Goal: Transaction & Acquisition: Purchase product/service

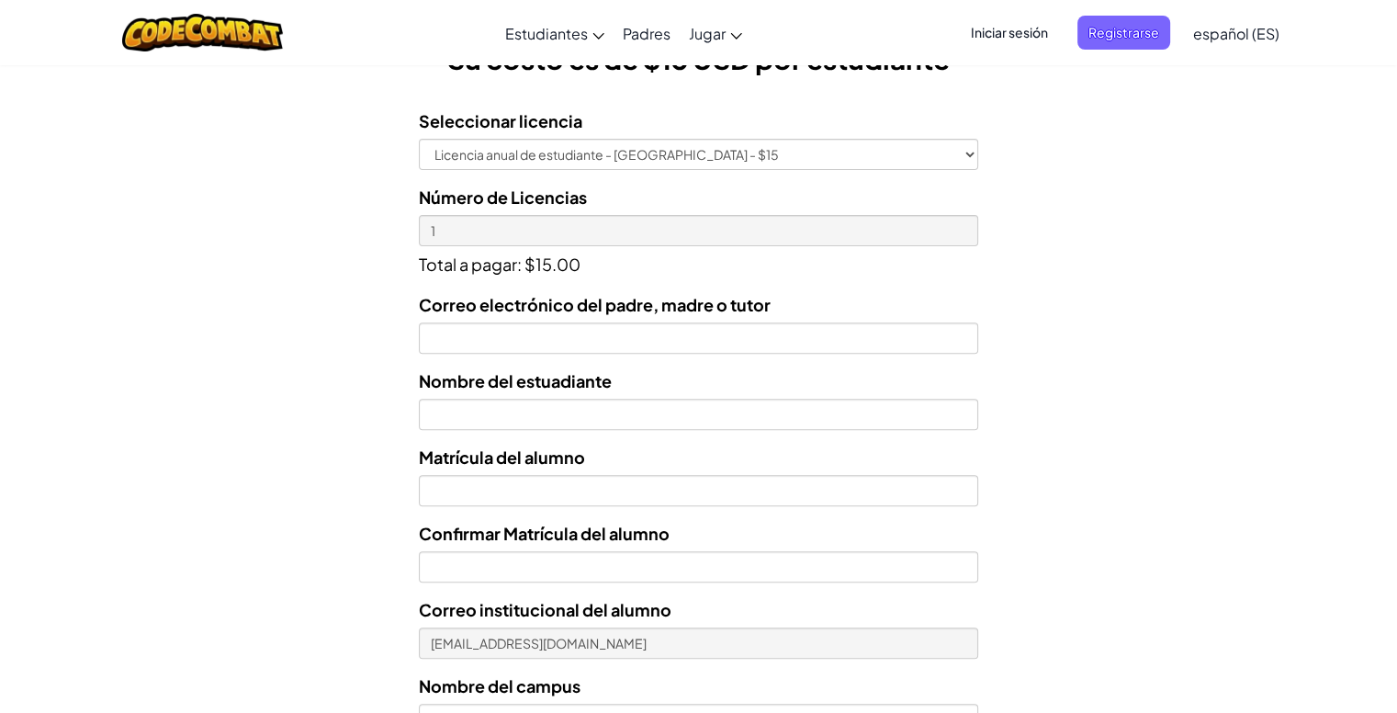
scroll to position [560, 0]
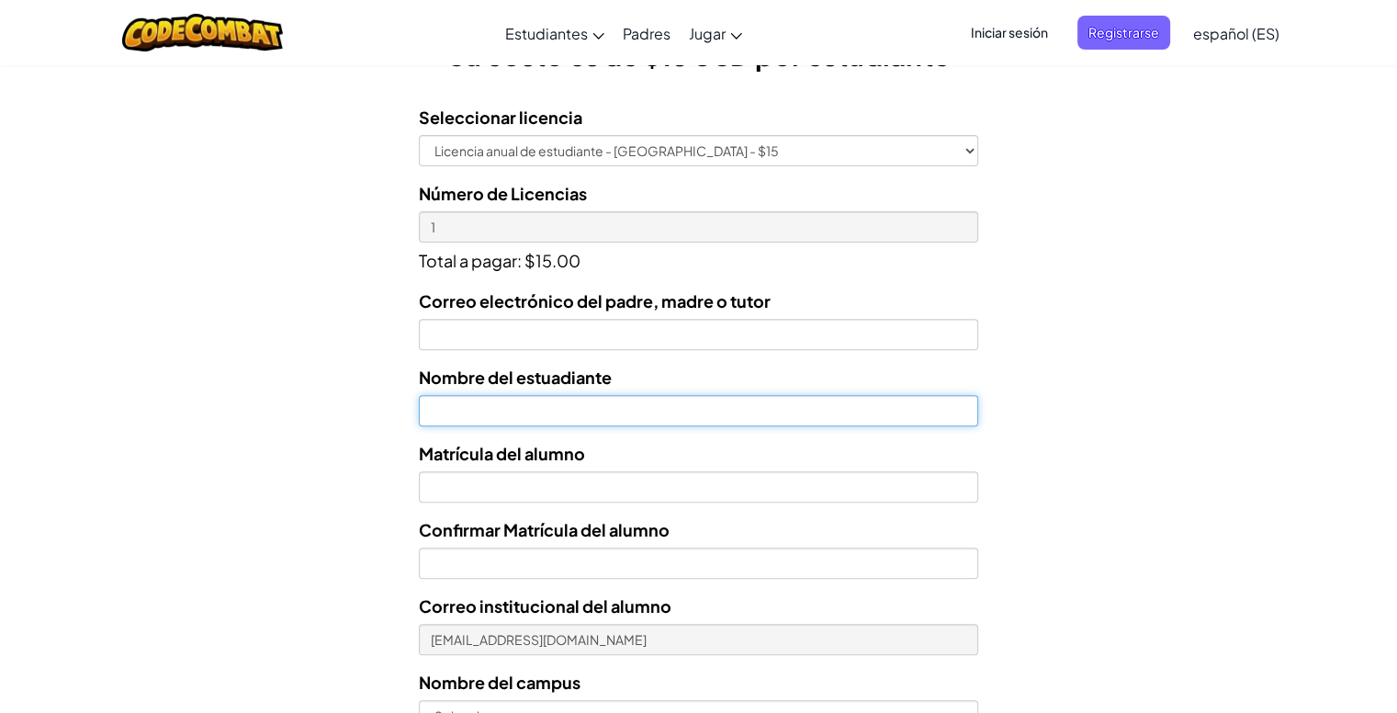
click at [495, 401] on input "text" at bounding box center [698, 410] width 558 height 31
type input "[PERSON_NAME]"
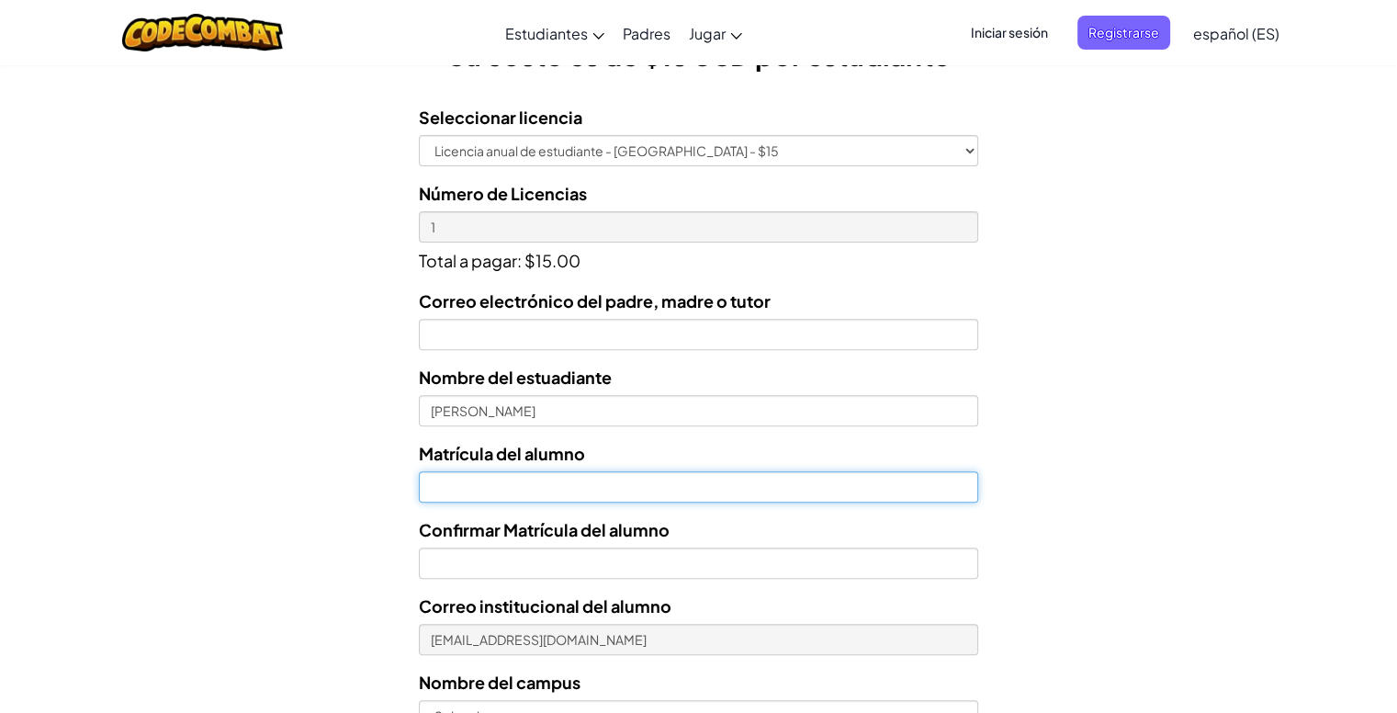
click at [456, 479] on input "Nombre del estuadiante" at bounding box center [698, 486] width 558 height 31
type input "0"
type input "al03046442"
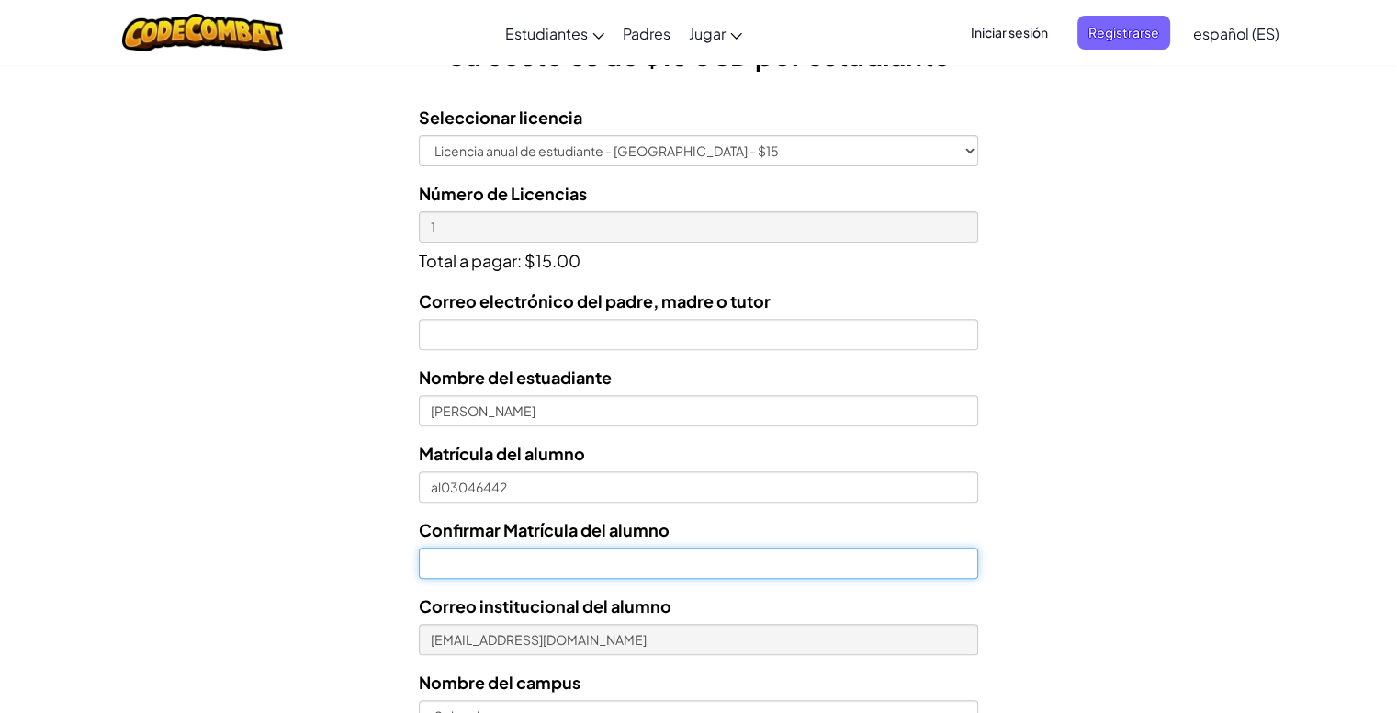
click at [518, 556] on input "Confirmar Matrícula del alumno" at bounding box center [698, 562] width 558 height 31
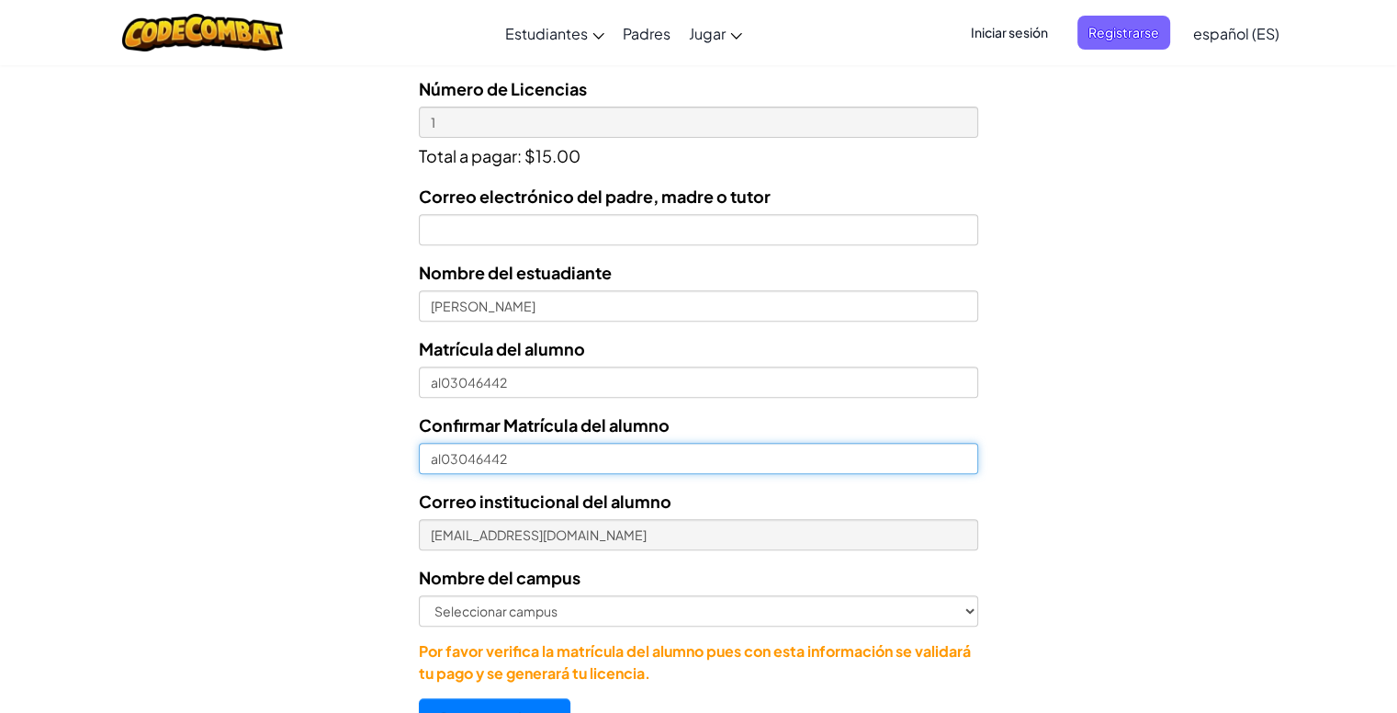
scroll to position [668, 0]
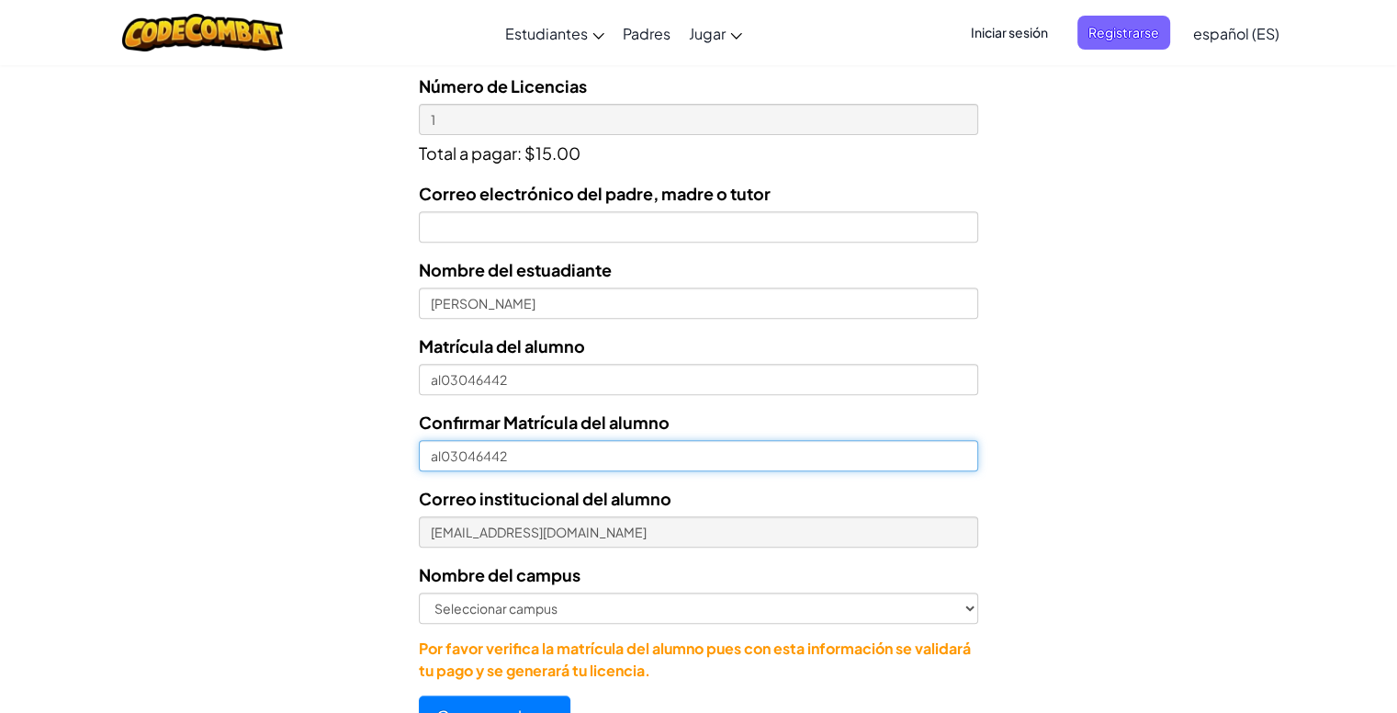
type input "al03046442"
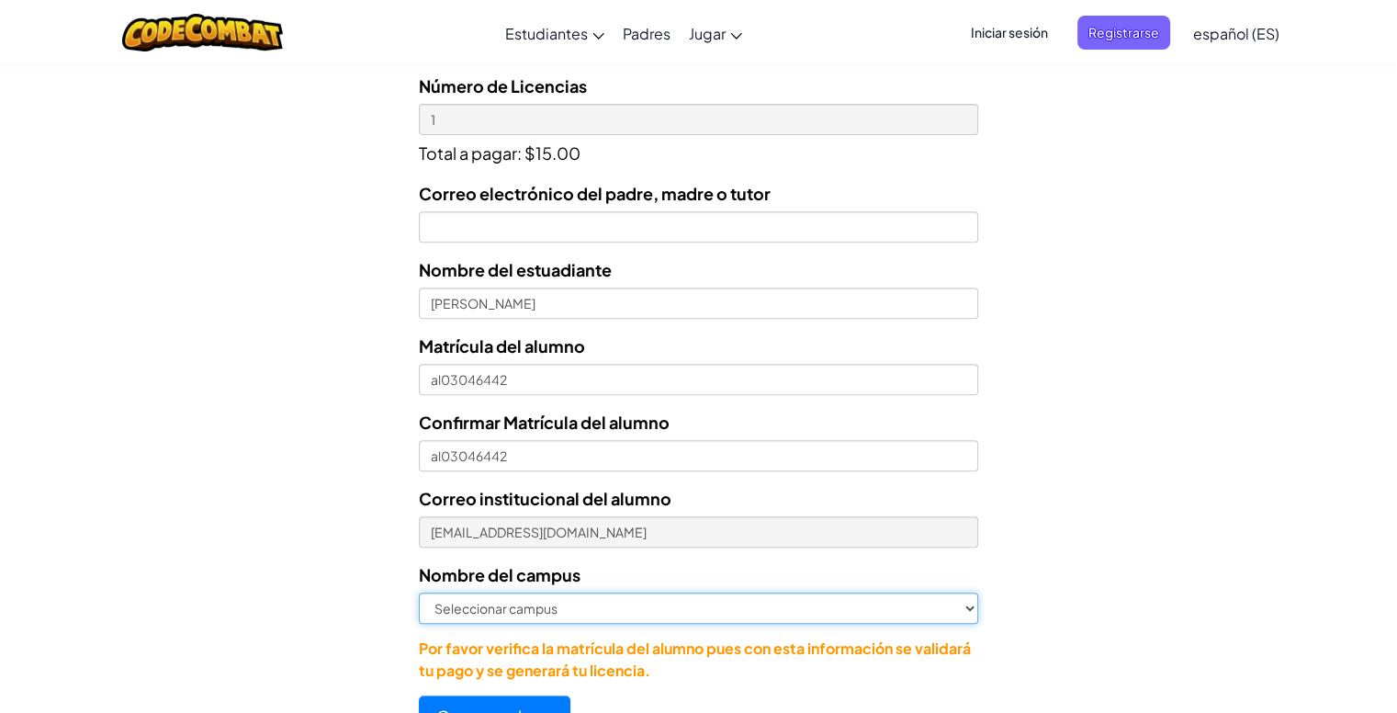
click at [547, 603] on select "Seleccionar campus Cancún Central Chihuahua Ciudad Juárez Ciudad Obregón Cuauti…" at bounding box center [698, 607] width 558 height 31
select select "Culiacán"
click at [419, 592] on select "Seleccionar campus Cancún Central Chihuahua Ciudad Juárez Ciudad Obregón Cuauti…" at bounding box center [698, 607] width 558 height 31
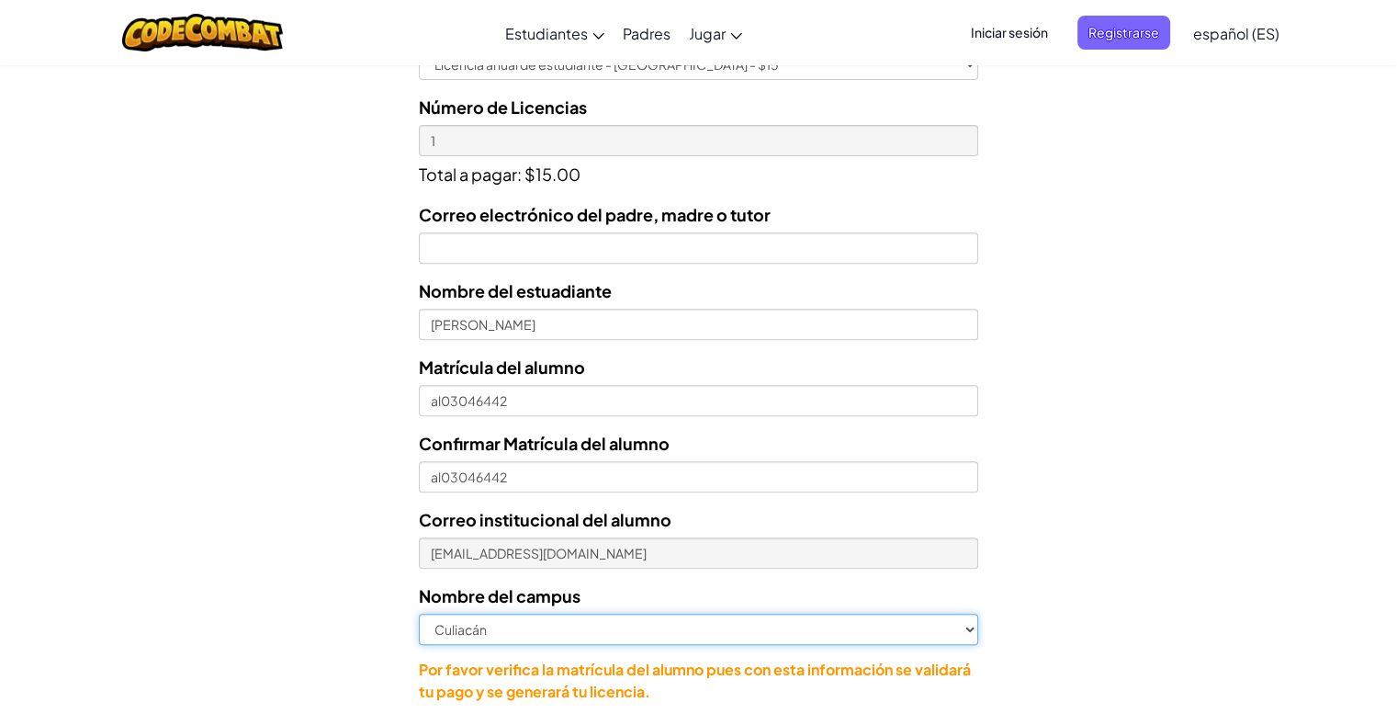
scroll to position [647, 0]
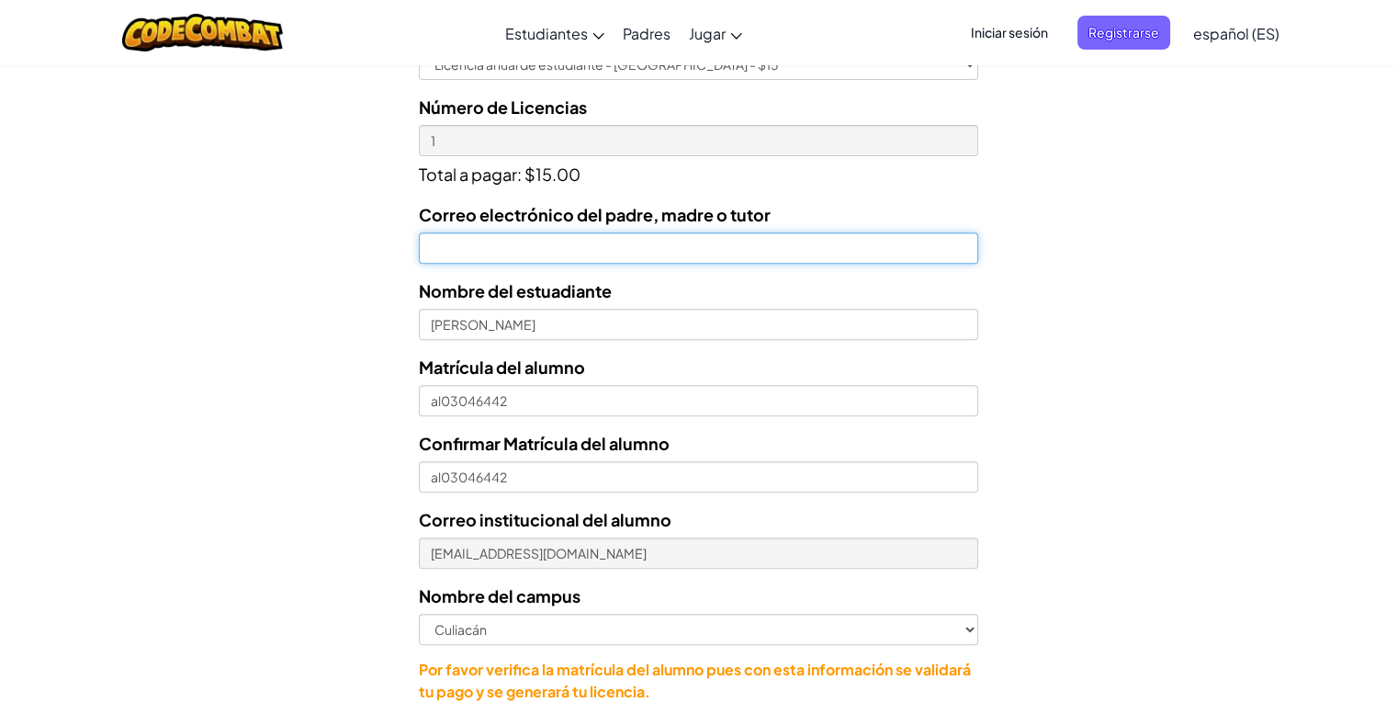
click at [582, 251] on input "Correo electrónico del padre, madre o tutor" at bounding box center [698, 247] width 558 height 31
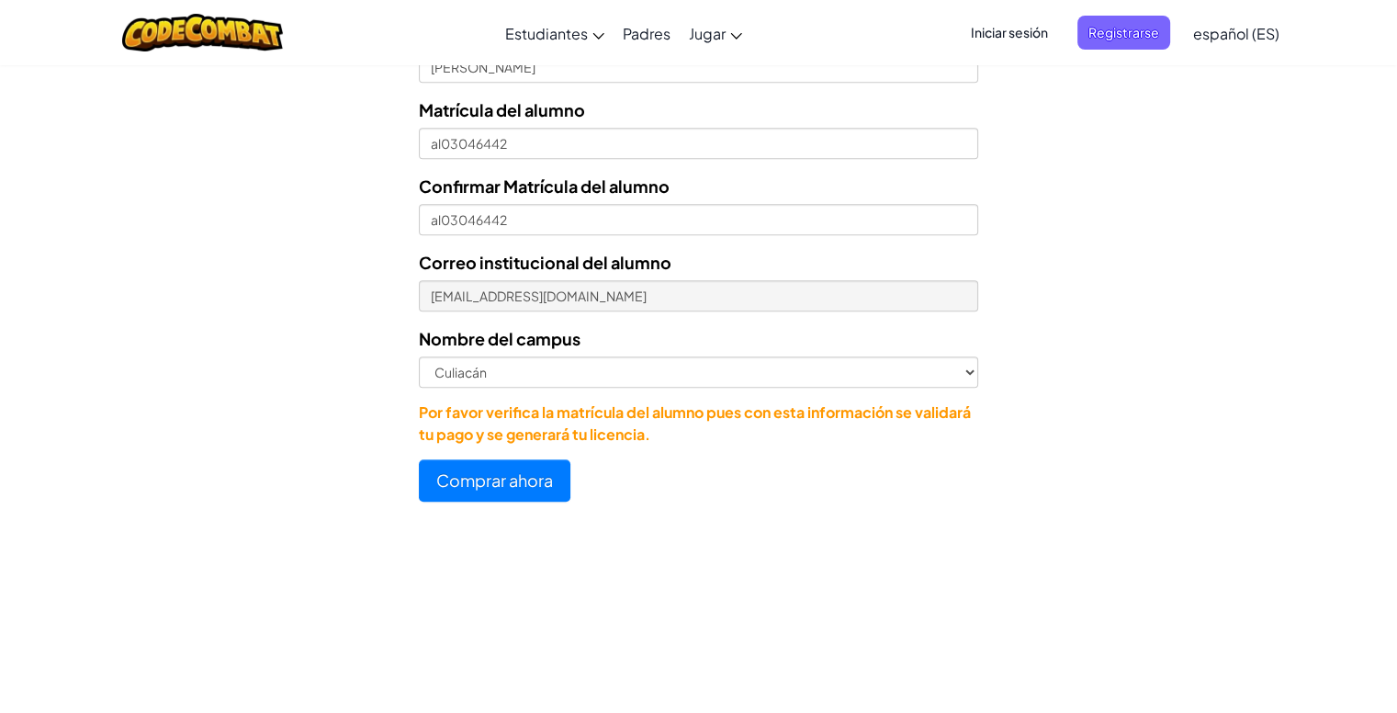
scroll to position [907, 0]
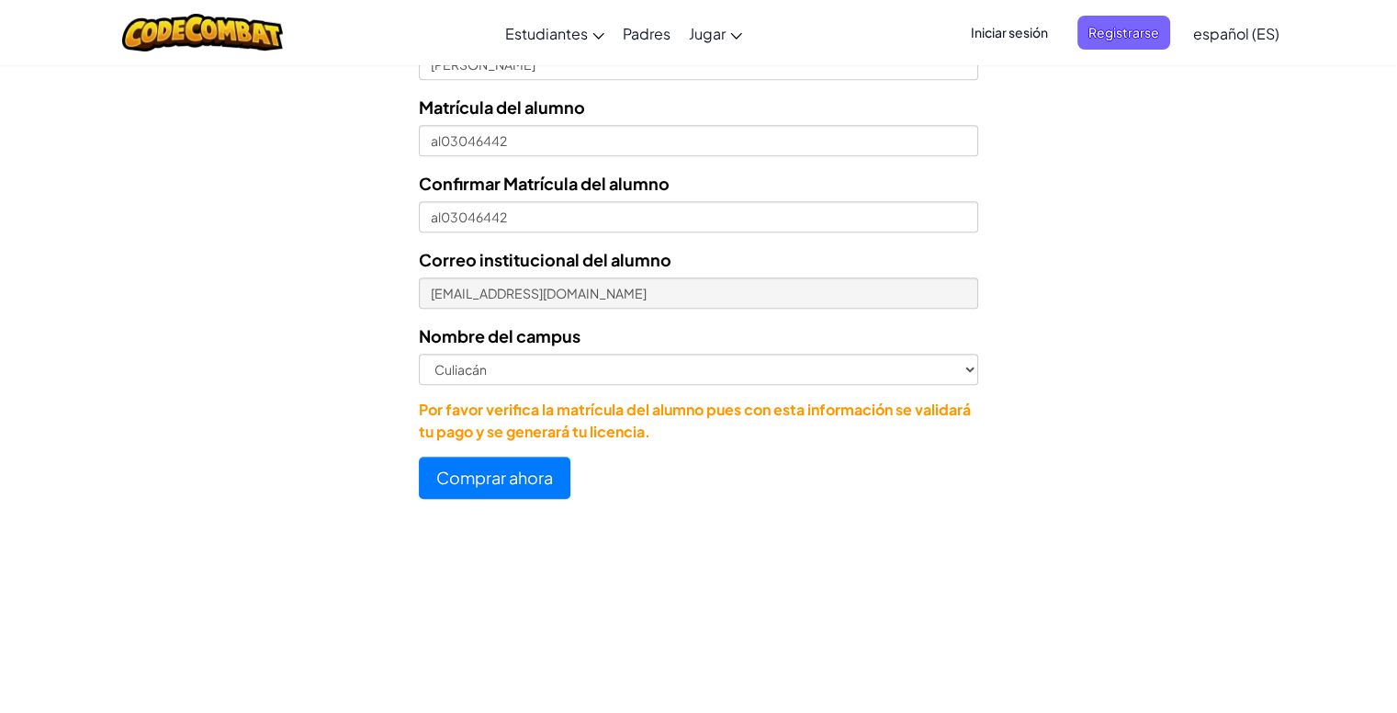
type input "asafnarvaez@yahoo.com"
click at [468, 486] on button "Comprar ahora" at bounding box center [495, 477] width 152 height 42
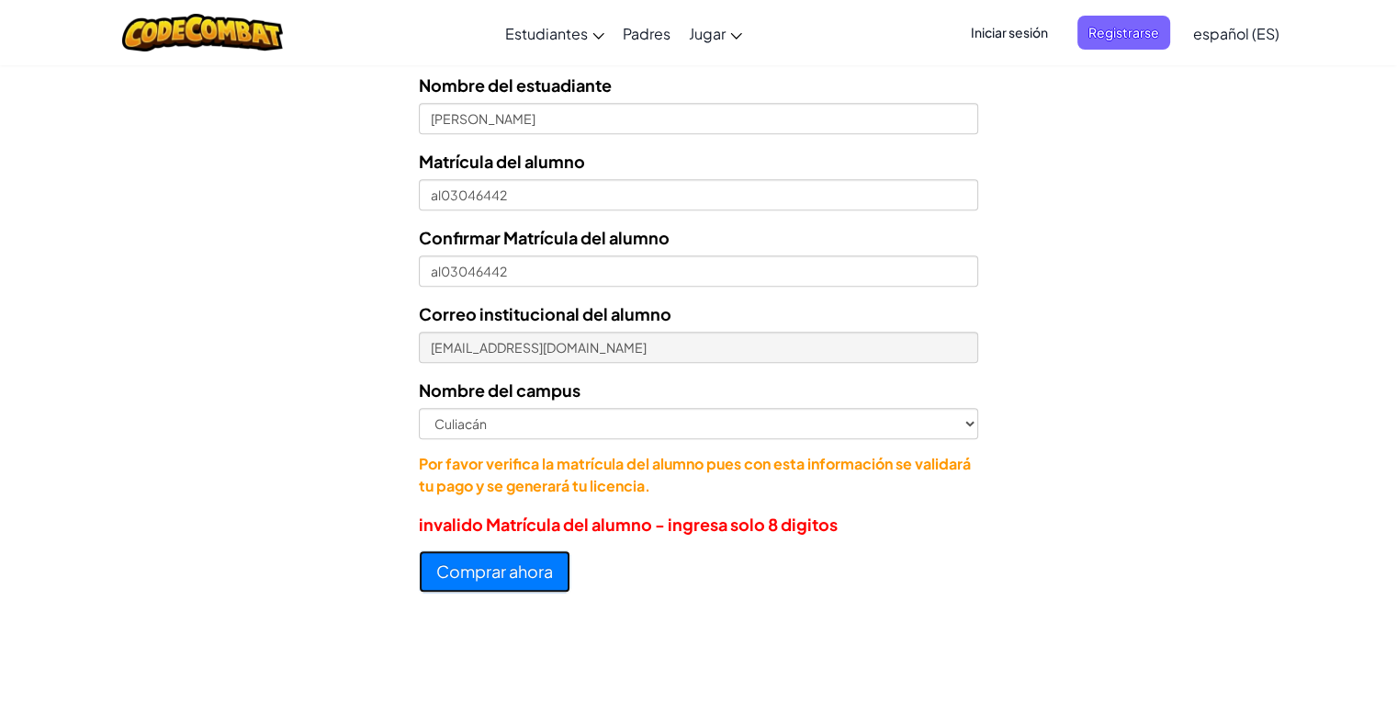
scroll to position [786, 0]
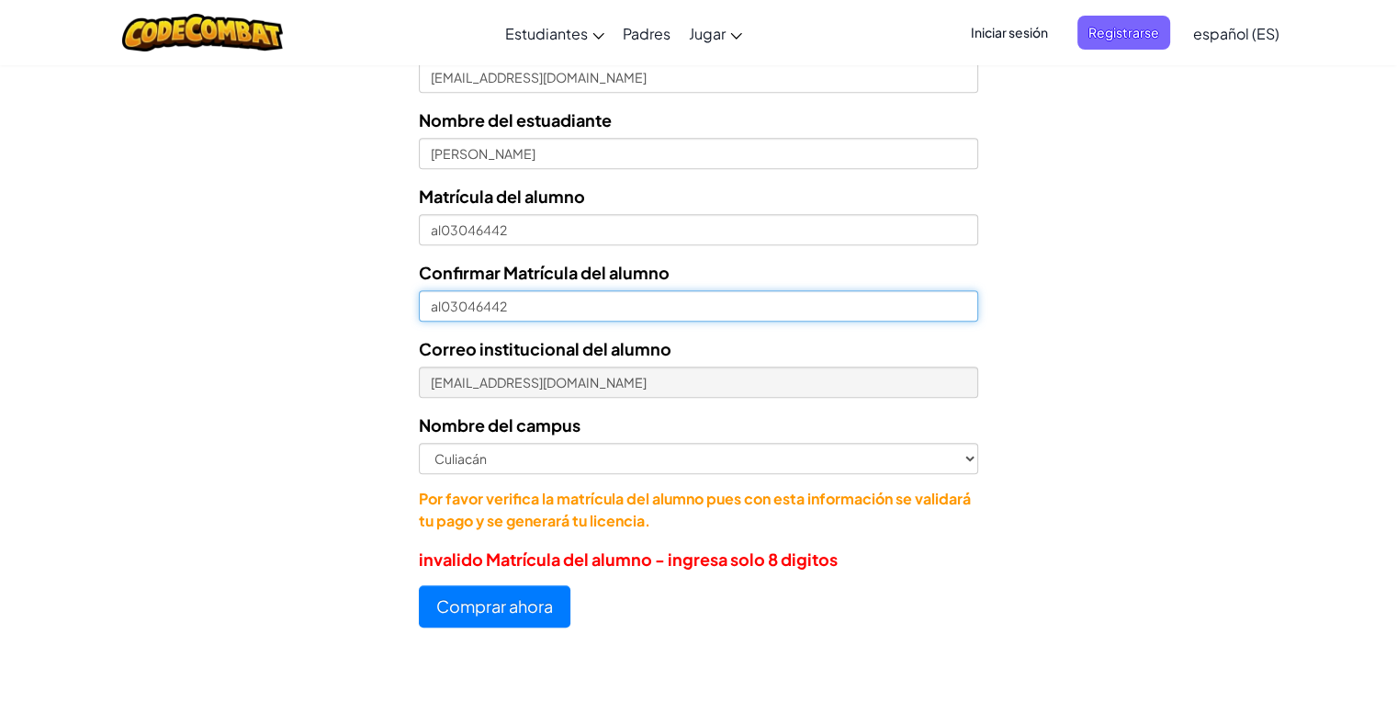
click at [439, 304] on input "al03046442" at bounding box center [698, 305] width 558 height 31
click at [430, 305] on input "l03046442" at bounding box center [698, 305] width 558 height 31
click at [434, 304] on input "l03046442" at bounding box center [698, 305] width 558 height 31
type input "03046442"
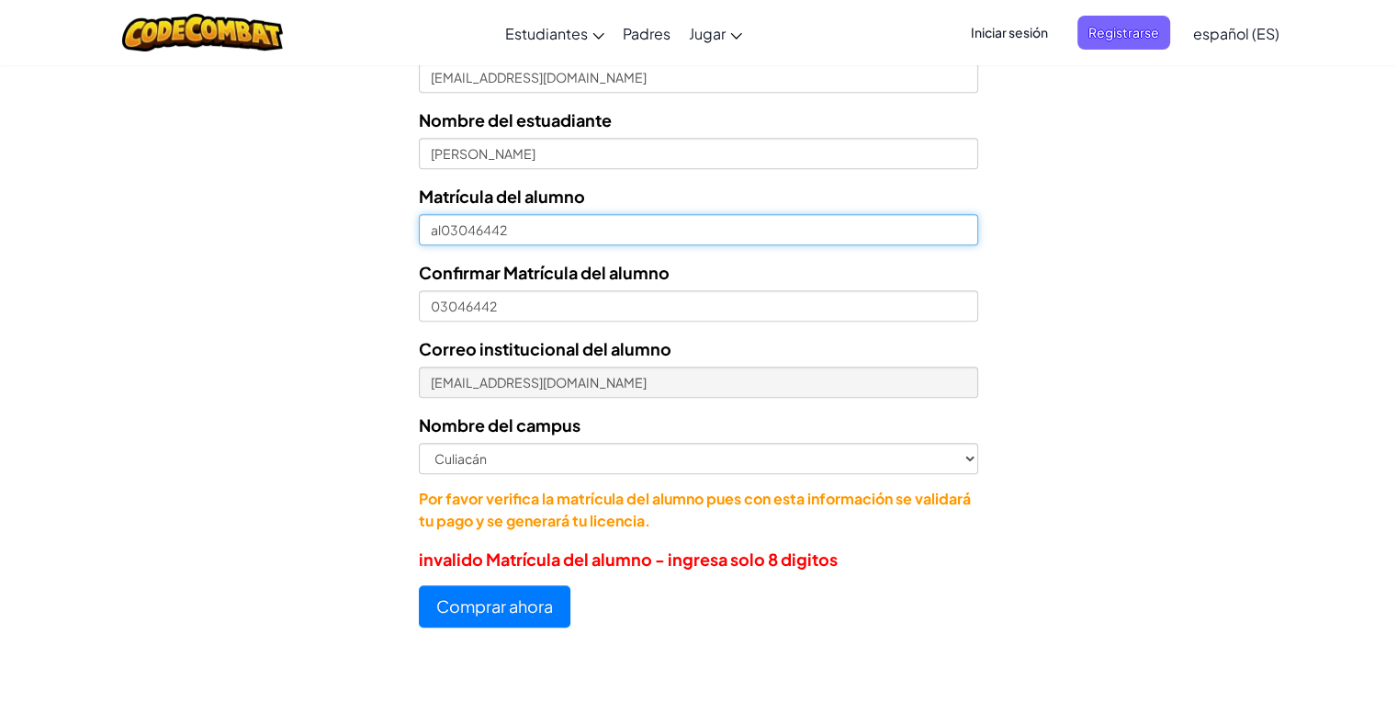
click at [440, 227] on input "al03046442" at bounding box center [698, 229] width 558 height 31
type input "03046442"
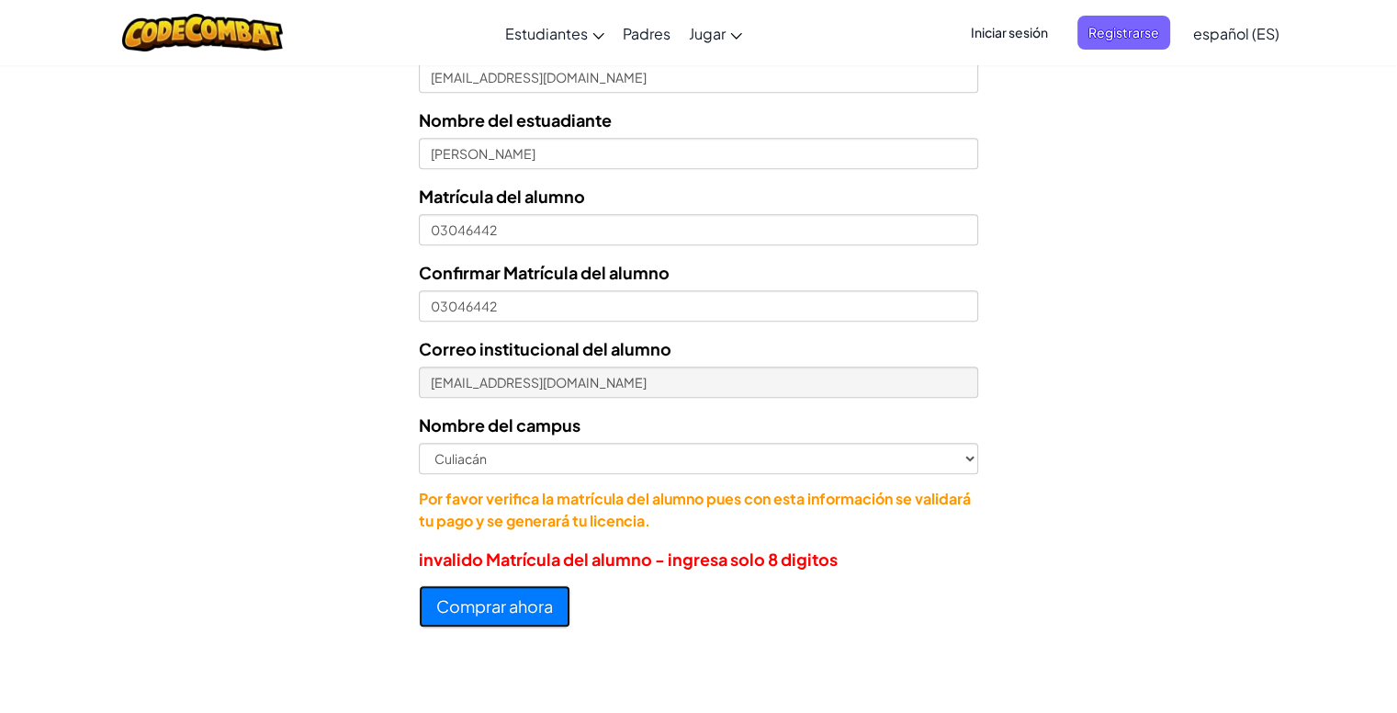
click at [514, 617] on button "Comprar ahora" at bounding box center [495, 606] width 152 height 42
